Goal: Task Accomplishment & Management: Complete application form

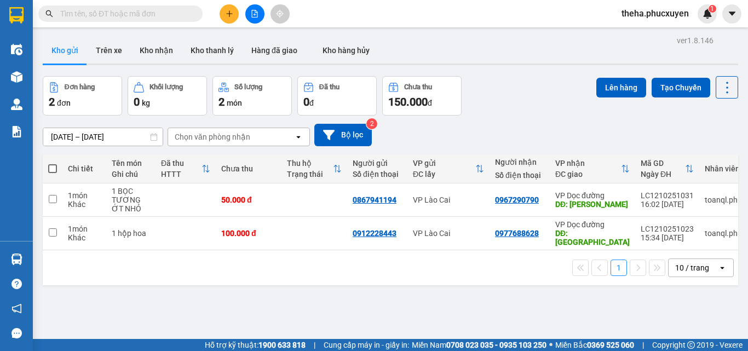
click at [234, 18] on button at bounding box center [229, 13] width 19 height 19
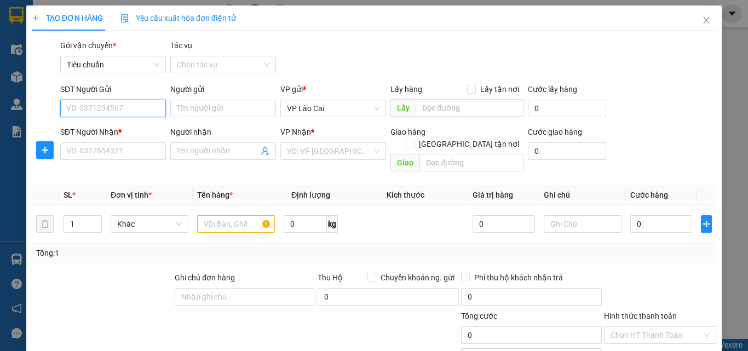
click at [101, 113] on input "SĐT Người Gửi" at bounding box center [113, 109] width 106 height 18
click at [94, 122] on div "0373022252" at bounding box center [112, 131] width 105 height 18
type input "0373022252"
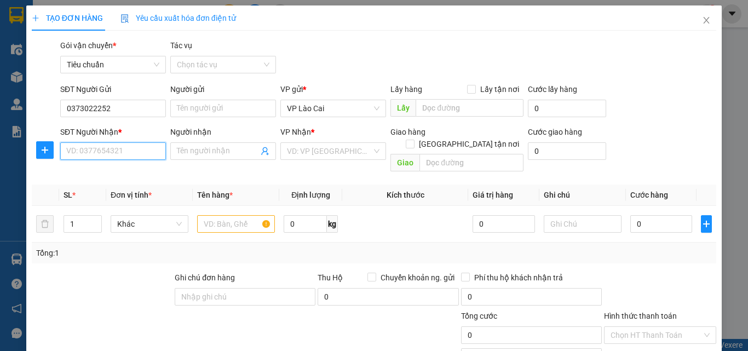
click at [105, 149] on input "SĐT Người Nhận *" at bounding box center [113, 151] width 106 height 18
click at [114, 156] on input "SĐT Người Nhận *" at bounding box center [113, 151] width 106 height 18
type input "0383543133"
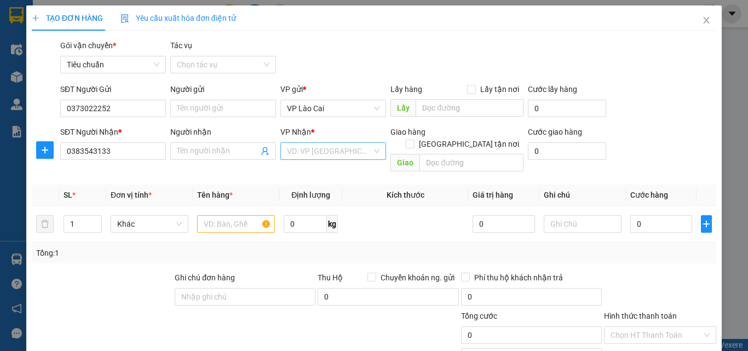
click at [300, 152] on input "search" at bounding box center [329, 151] width 85 height 16
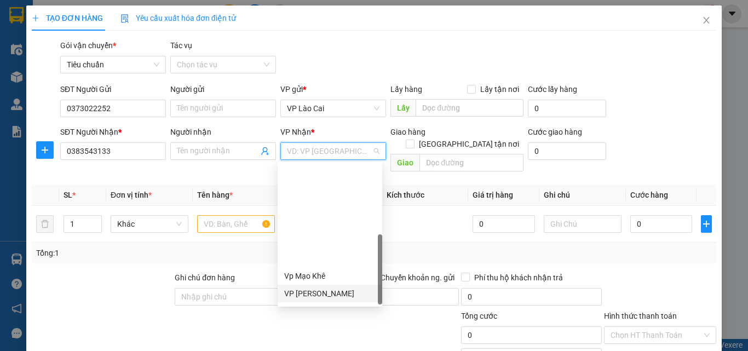
scroll to position [175, 0]
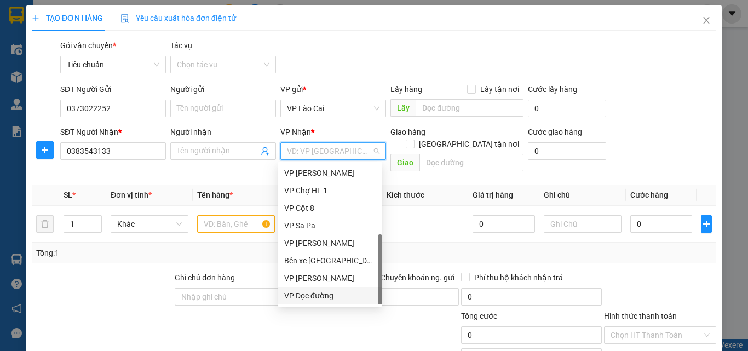
click at [323, 291] on div "VP Dọc đường" at bounding box center [329, 296] width 91 height 12
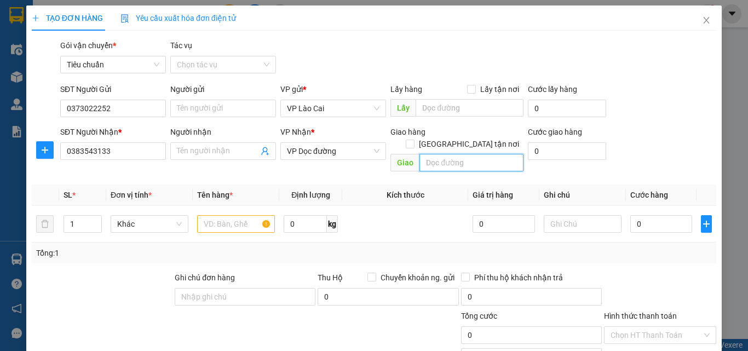
click at [442, 154] on input "text" at bounding box center [472, 163] width 104 height 18
type input "h"
type input "lẩu dê nhất ly , hạ long"
click at [248, 215] on input "text" at bounding box center [236, 224] width 78 height 18
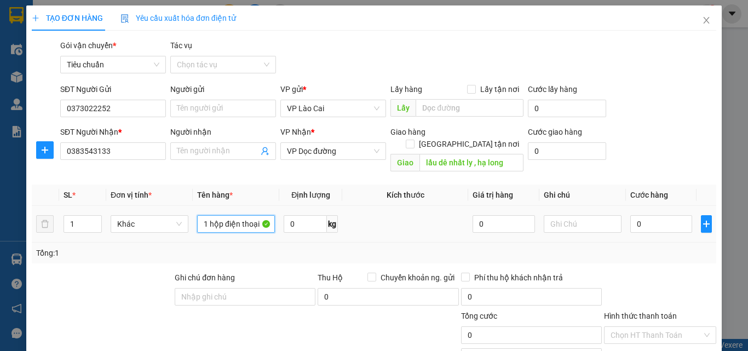
type input "1 hộp điện thoại"
click at [644, 213] on div "0" at bounding box center [662, 224] width 62 height 22
click at [644, 215] on input "0" at bounding box center [662, 224] width 62 height 18
type input "1"
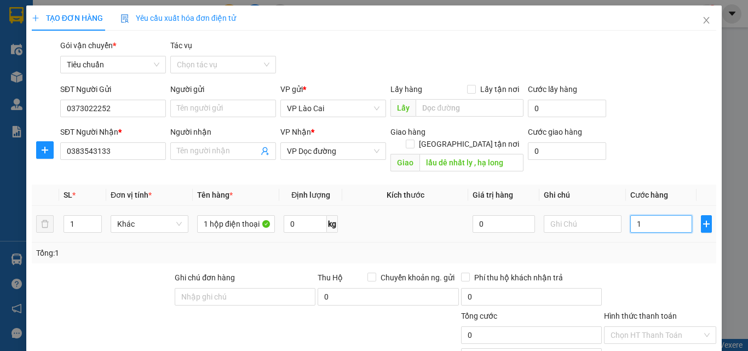
type input "1"
type input "10"
type input "100"
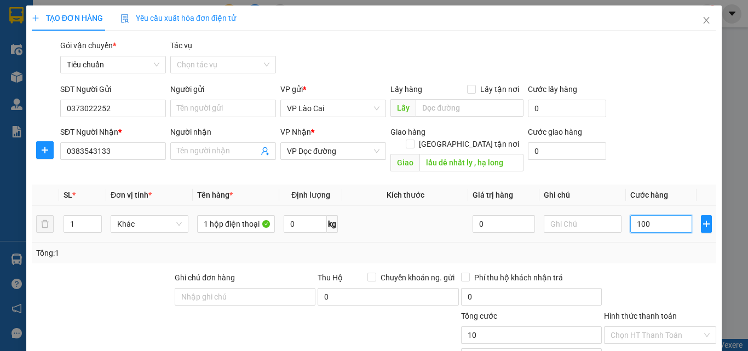
type input "100"
type input "100.000"
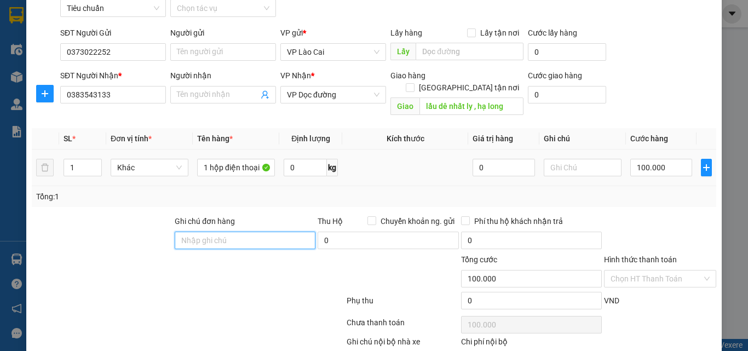
scroll to position [110, 0]
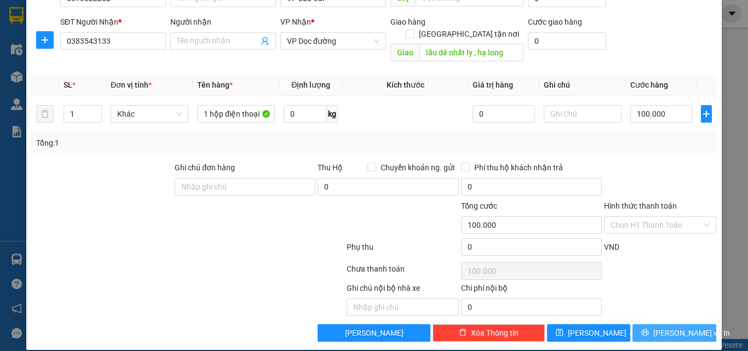
click at [689, 324] on button "[PERSON_NAME] và In" at bounding box center [675, 333] width 84 height 18
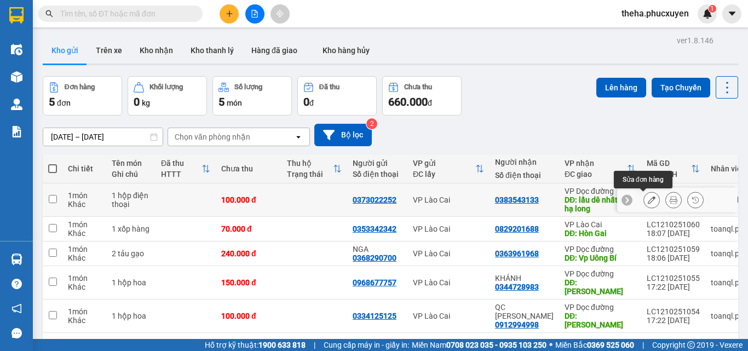
click at [648, 198] on icon at bounding box center [652, 200] width 8 height 8
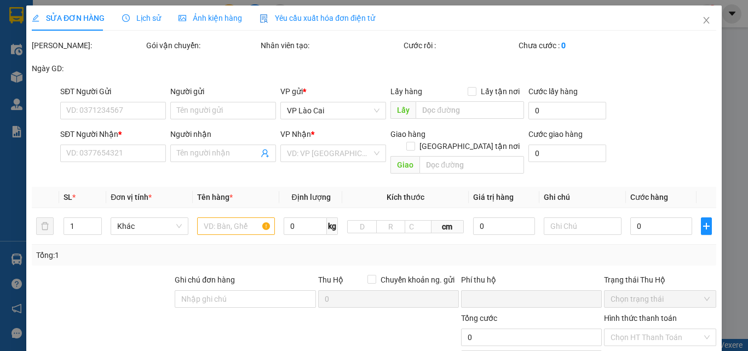
type input "0373022252"
type input "0383543133"
type input "lẩu dê nhất ly , hạ long"
type input "0"
type input "100.000"
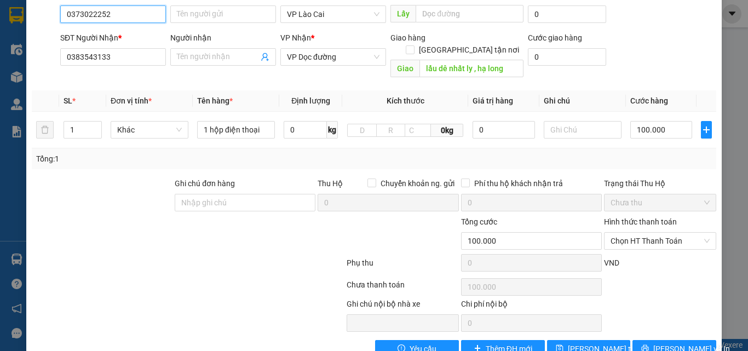
scroll to position [112, 0]
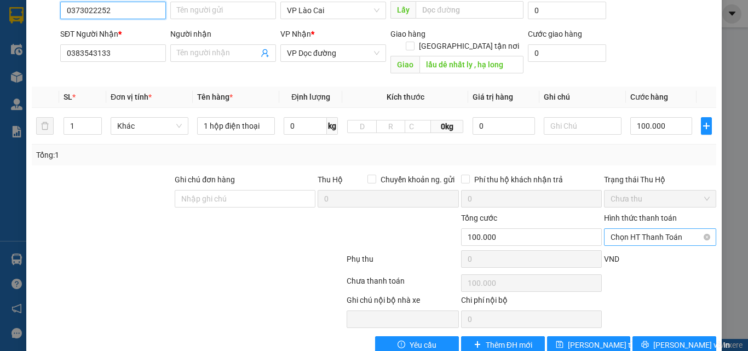
click at [687, 229] on span "Chọn HT Thanh Toán" at bounding box center [660, 237] width 99 height 16
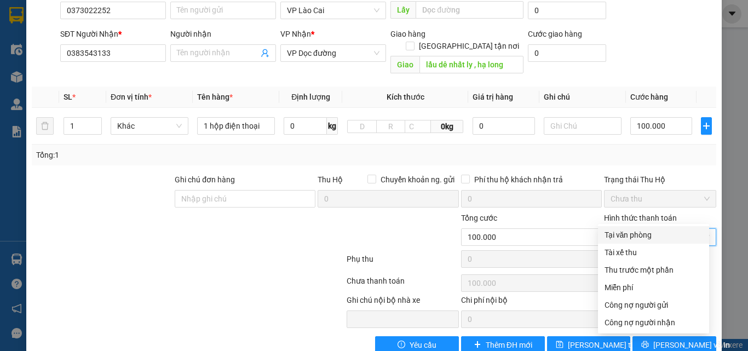
click at [672, 233] on div "Tại văn phòng" at bounding box center [654, 235] width 98 height 12
type input "0"
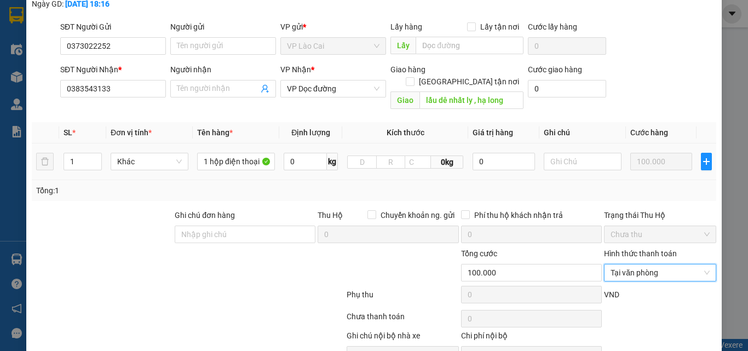
scroll to position [58, 0]
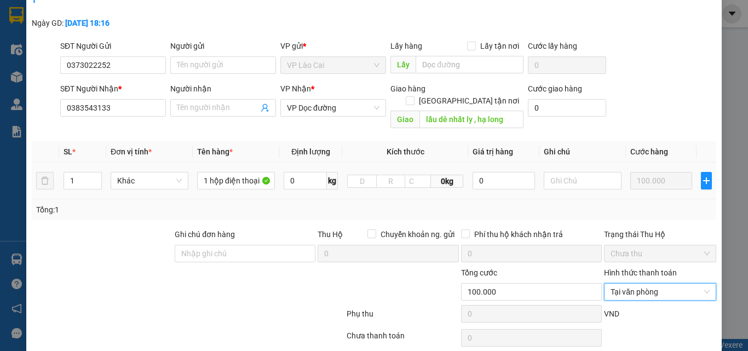
click at [664, 169] on td "100.000" at bounding box center [661, 181] width 71 height 37
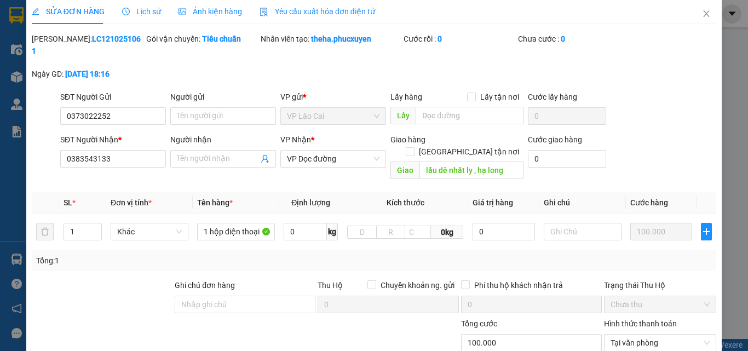
scroll to position [0, 0]
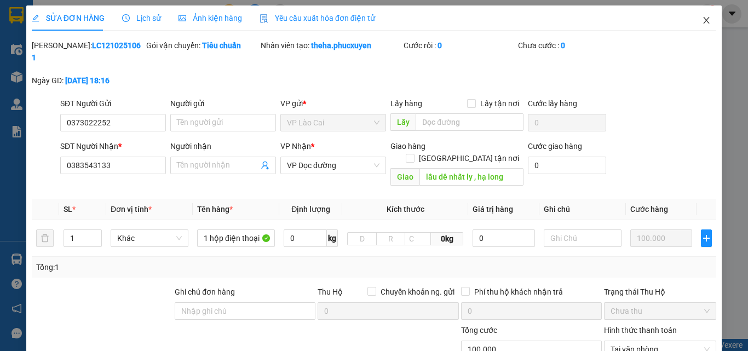
click at [695, 26] on span "Close" at bounding box center [706, 20] width 31 height 31
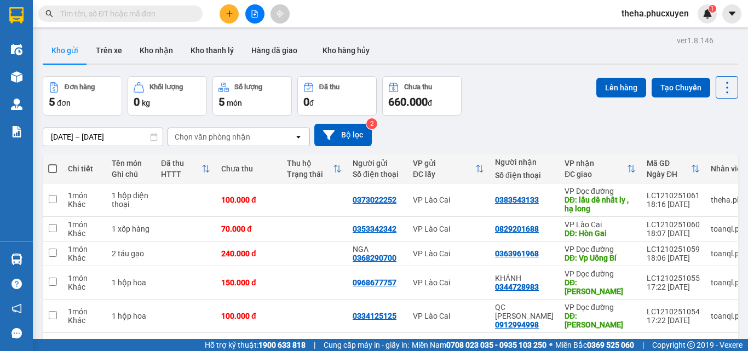
click at [231, 16] on icon "plus" at bounding box center [230, 14] width 8 height 8
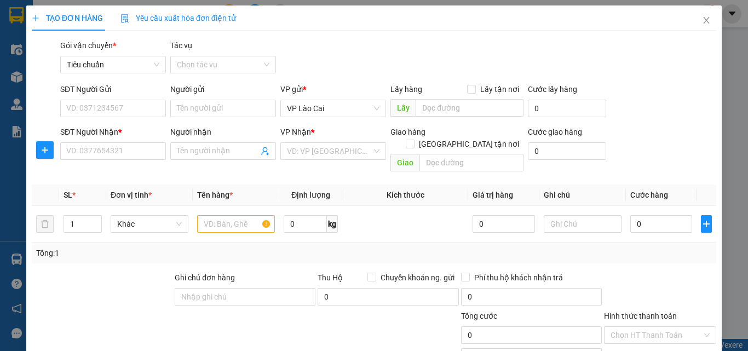
click at [107, 95] on div "SĐT Người Gửi" at bounding box center [113, 91] width 106 height 16
click at [106, 102] on input "SĐT Người Gửi" at bounding box center [113, 109] width 106 height 18
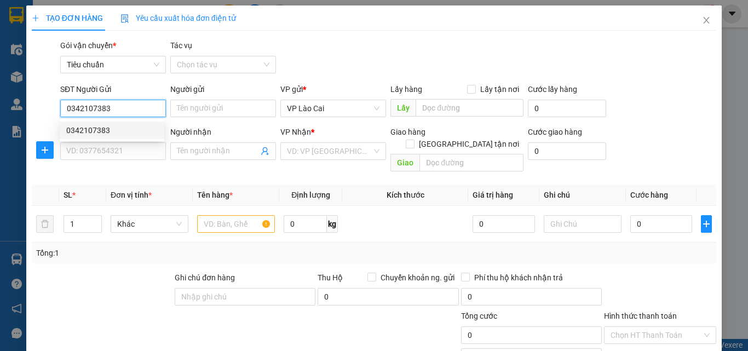
click at [110, 132] on div "0342107383" at bounding box center [111, 130] width 91 height 12
type input "0342107383"
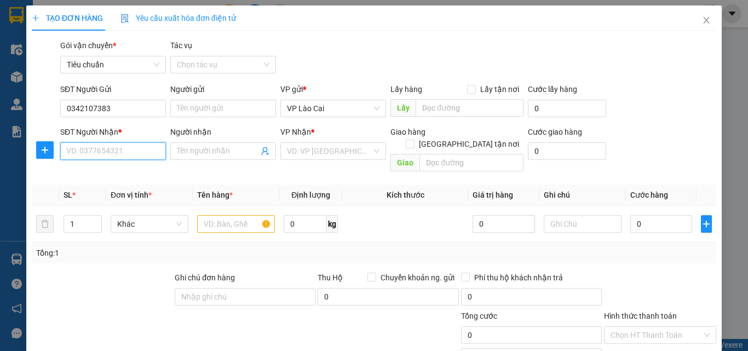
click at [114, 156] on input "SĐT Người Nhận *" at bounding box center [113, 151] width 106 height 18
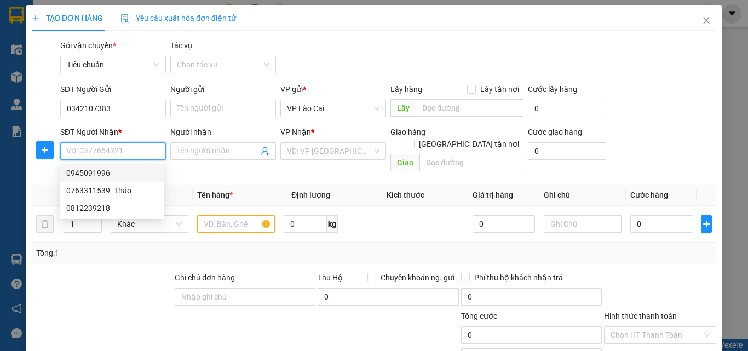
click at [112, 170] on div "0945091996" at bounding box center [111, 173] width 91 height 12
type input "0945091996"
type input "[PERSON_NAME]"
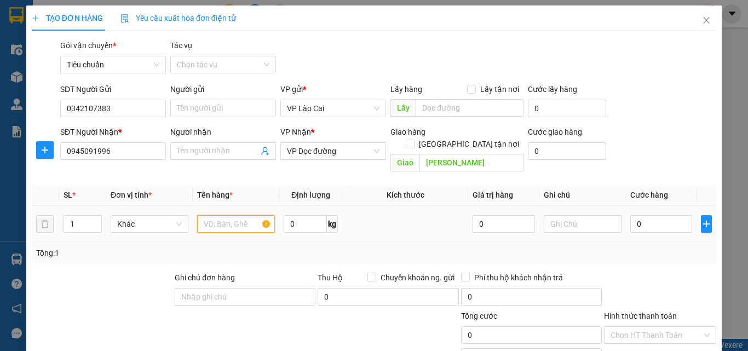
click at [232, 215] on input "text" at bounding box center [236, 224] width 78 height 18
type input "1 thùng hoa"
click at [668, 215] on input "0" at bounding box center [662, 224] width 62 height 18
type input "2"
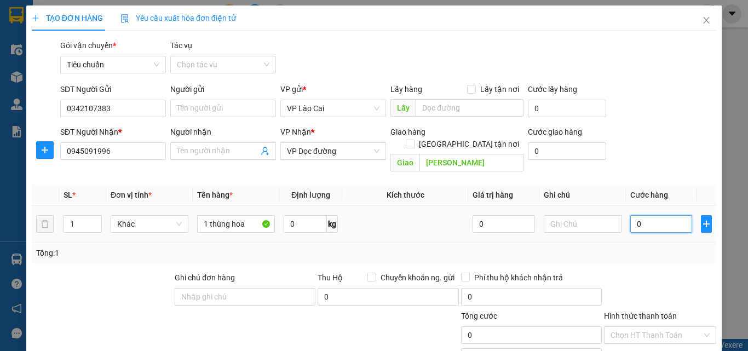
type input "2"
type input "20"
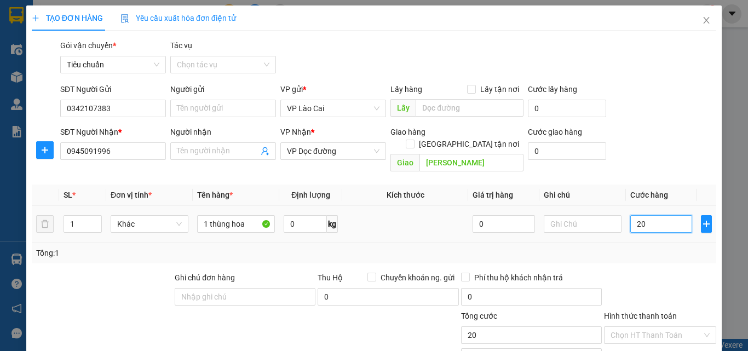
type input "200"
type input "200.000"
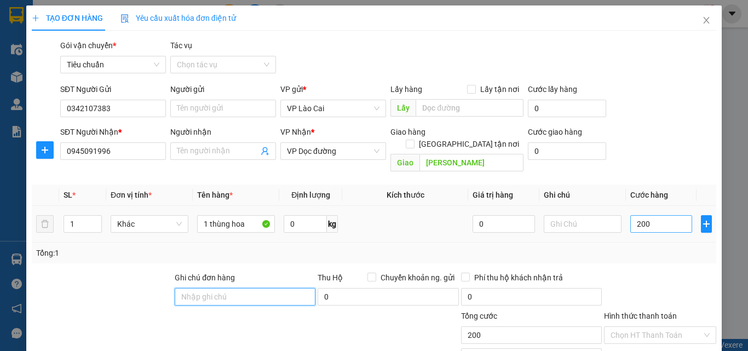
type input "200.000"
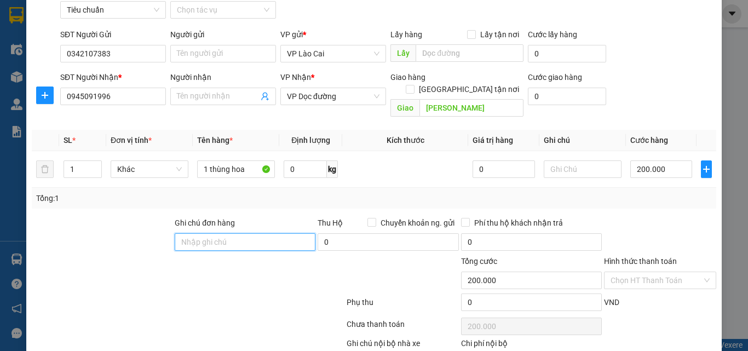
scroll to position [110, 0]
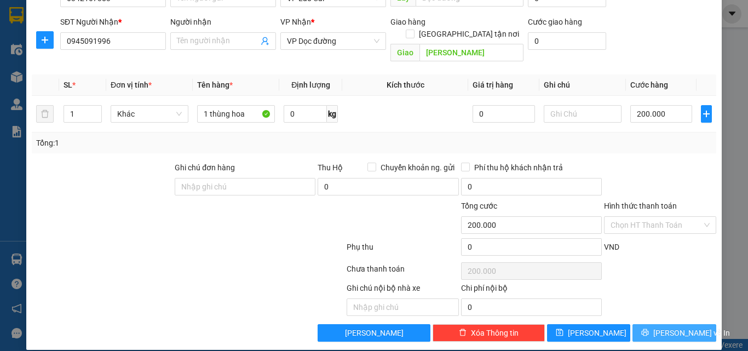
click at [687, 327] on span "[PERSON_NAME] và In" at bounding box center [692, 333] width 77 height 12
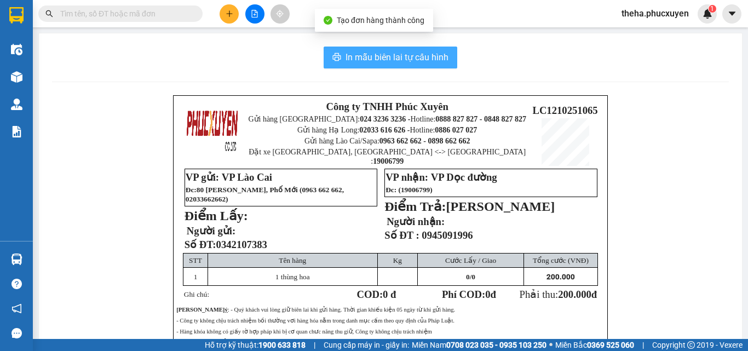
click at [431, 59] on span "In mẫu biên lai tự cấu hình" at bounding box center [397, 57] width 103 height 14
